Goal: Task Accomplishment & Management: Use online tool/utility

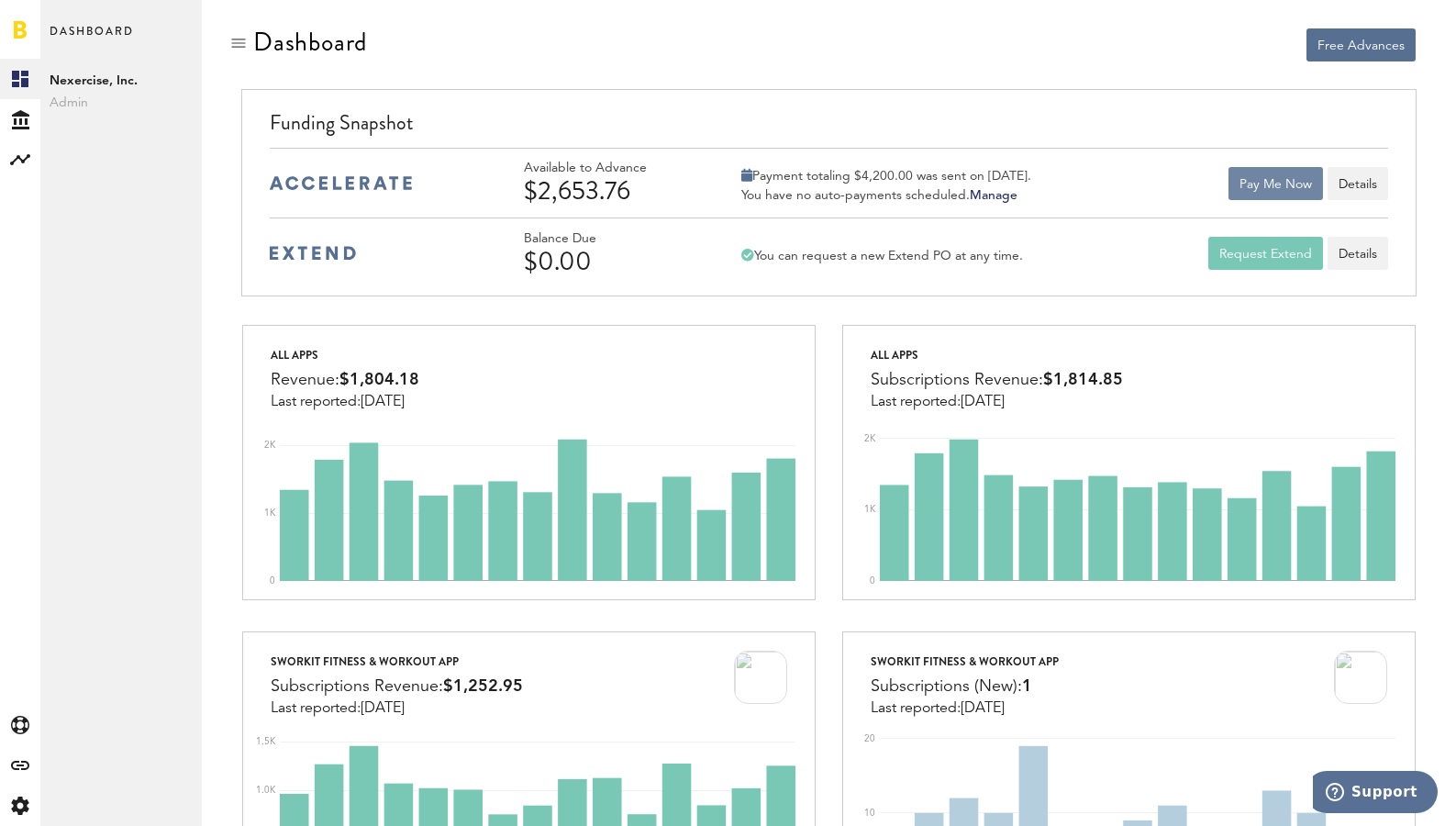
click at [1280, 193] on button "Pay Me Now" at bounding box center [1276, 183] width 95 height 33
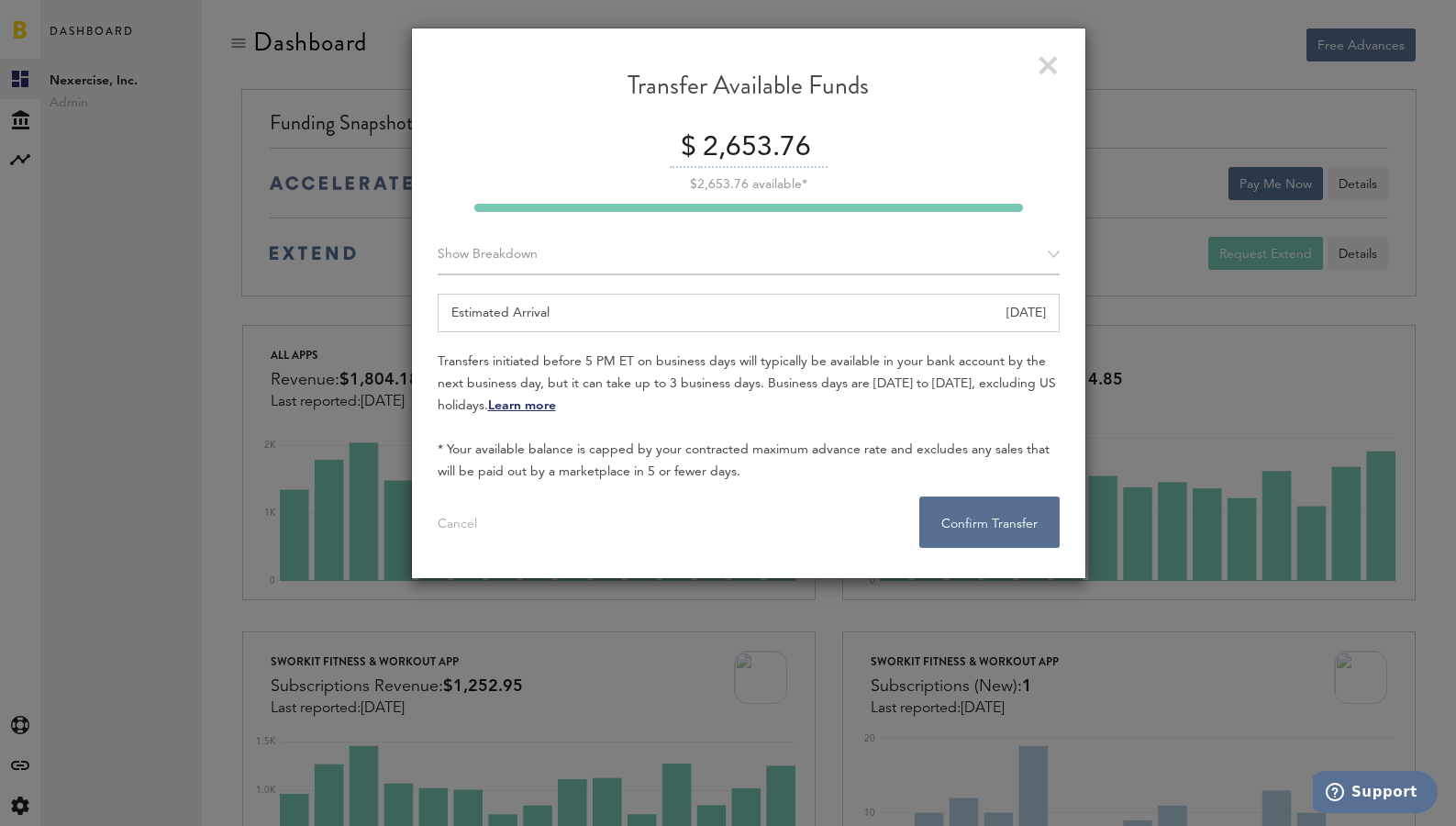
click at [762, 153] on input "2,653.76" at bounding box center [762, 148] width 129 height 39
type input "2600.00"
click at [992, 541] on button "Confirm Transfer . . ." at bounding box center [990, 522] width 140 height 51
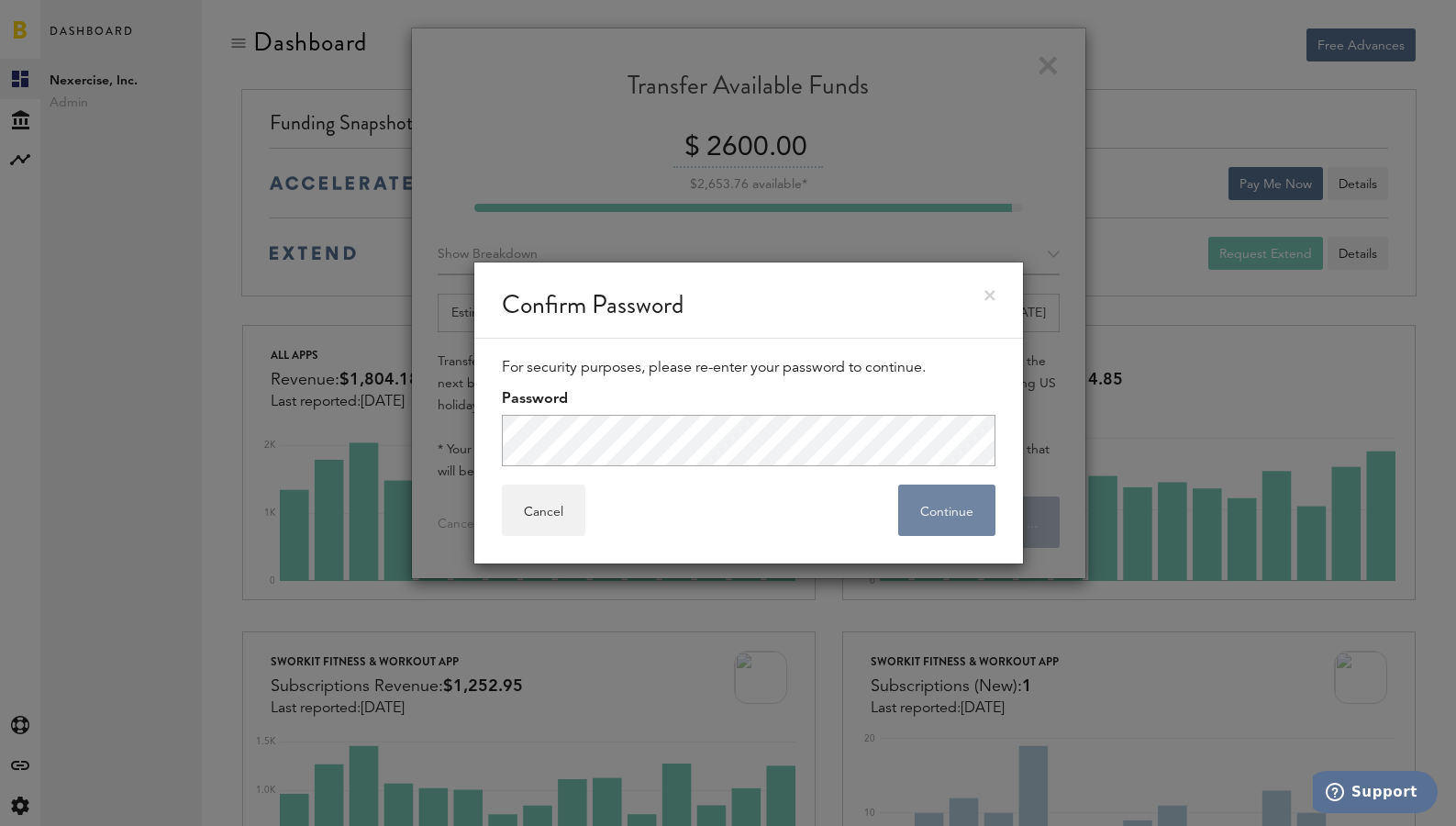
click at [949, 516] on button "Continue" at bounding box center [946, 510] width 98 height 51
